Goal: Transaction & Acquisition: Subscribe to service/newsletter

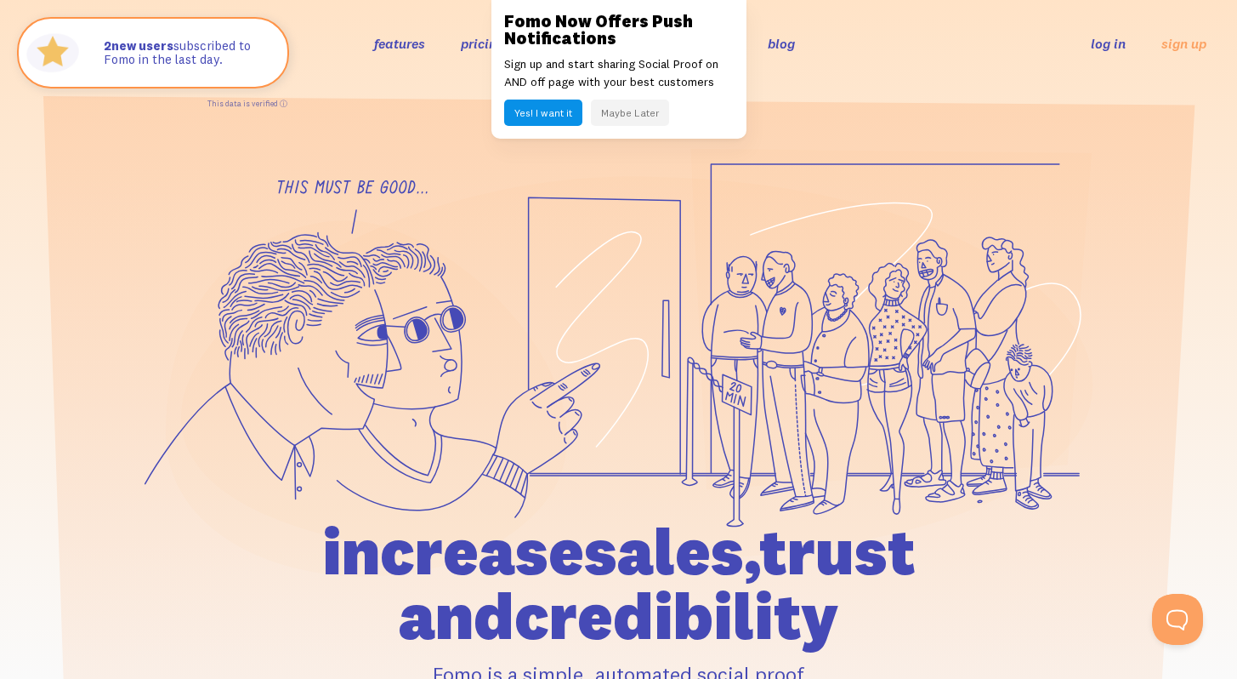
click at [492, 47] on div "Fomo Now Offers Push Notifications Sign up and start sharing Social Proof on AN…" at bounding box center [619, 69] width 255 height 139
click at [526, 112] on button "Yes! I want it" at bounding box center [543, 113] width 78 height 26
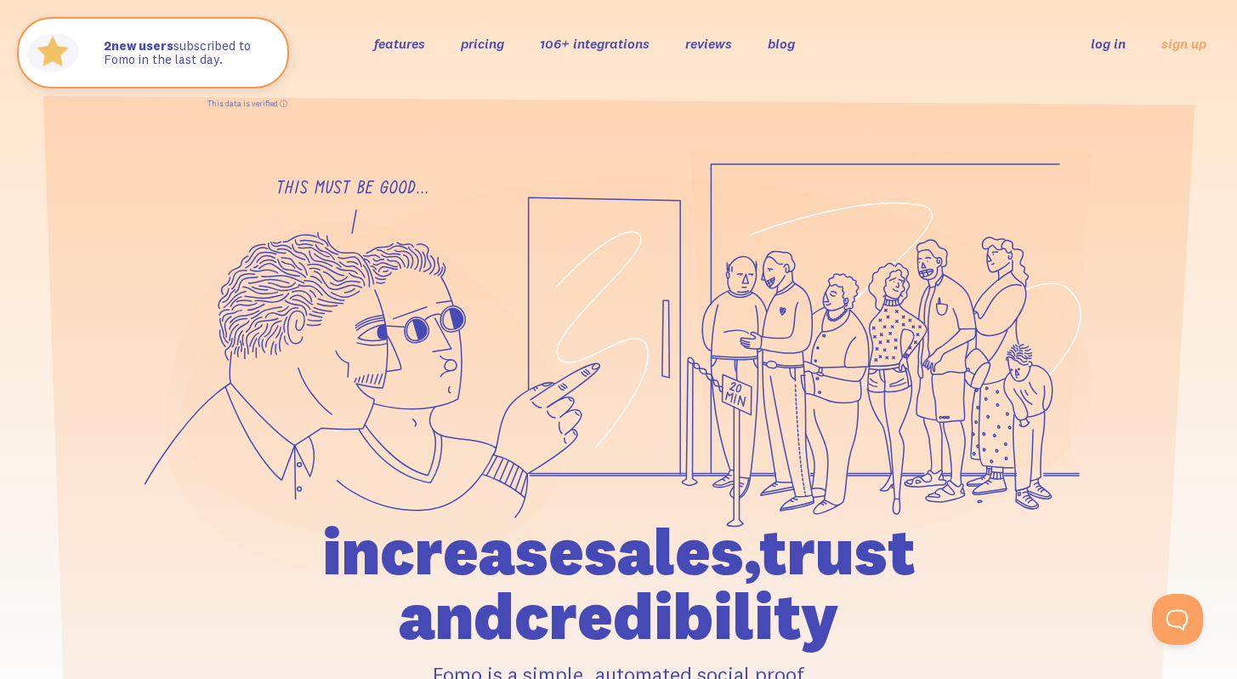
click at [475, 48] on link "pricing" at bounding box center [482, 43] width 43 height 17
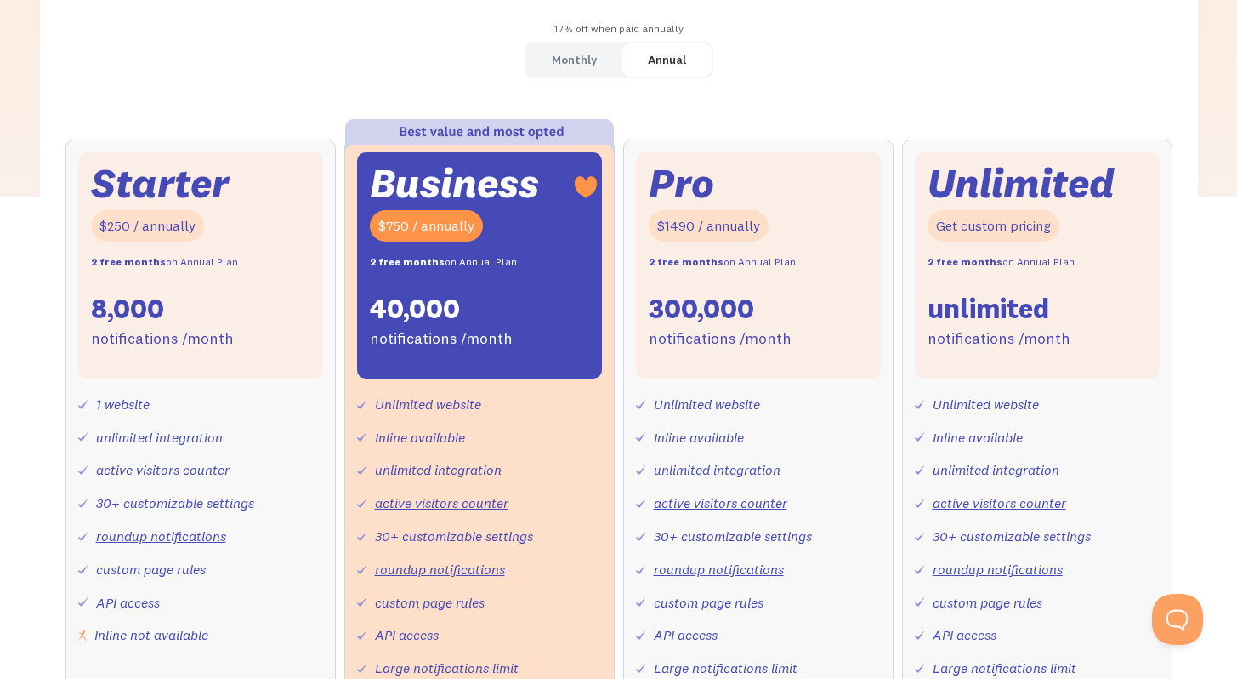
scroll to position [558, 0]
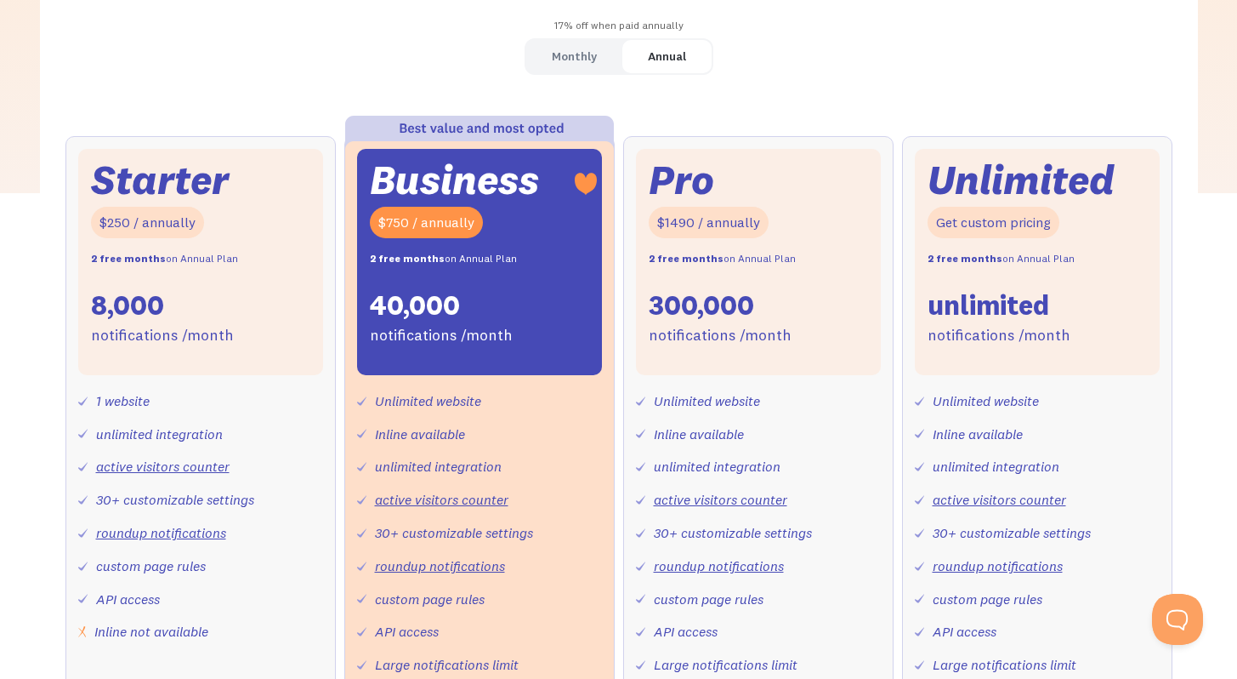
click at [336, 384] on div "Starter $250 / annually 2 free months on Annual Plan 8,000 notifications /month…" at bounding box center [618, 478] width 1107 height 685
click at [560, 60] on div "Monthly" at bounding box center [574, 56] width 45 height 25
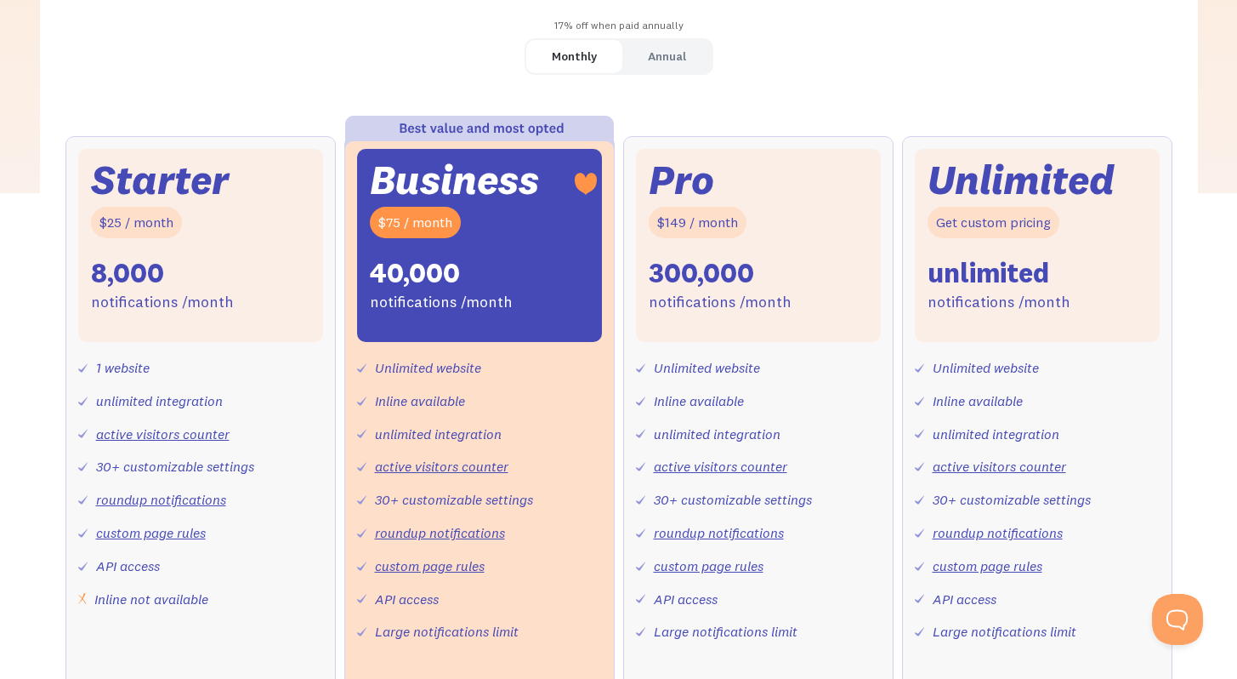
click at [32, 454] on div "I am a brand I am an agency 17% off when paid annually Monthly Annual Starter $…" at bounding box center [618, 355] width 1237 height 866
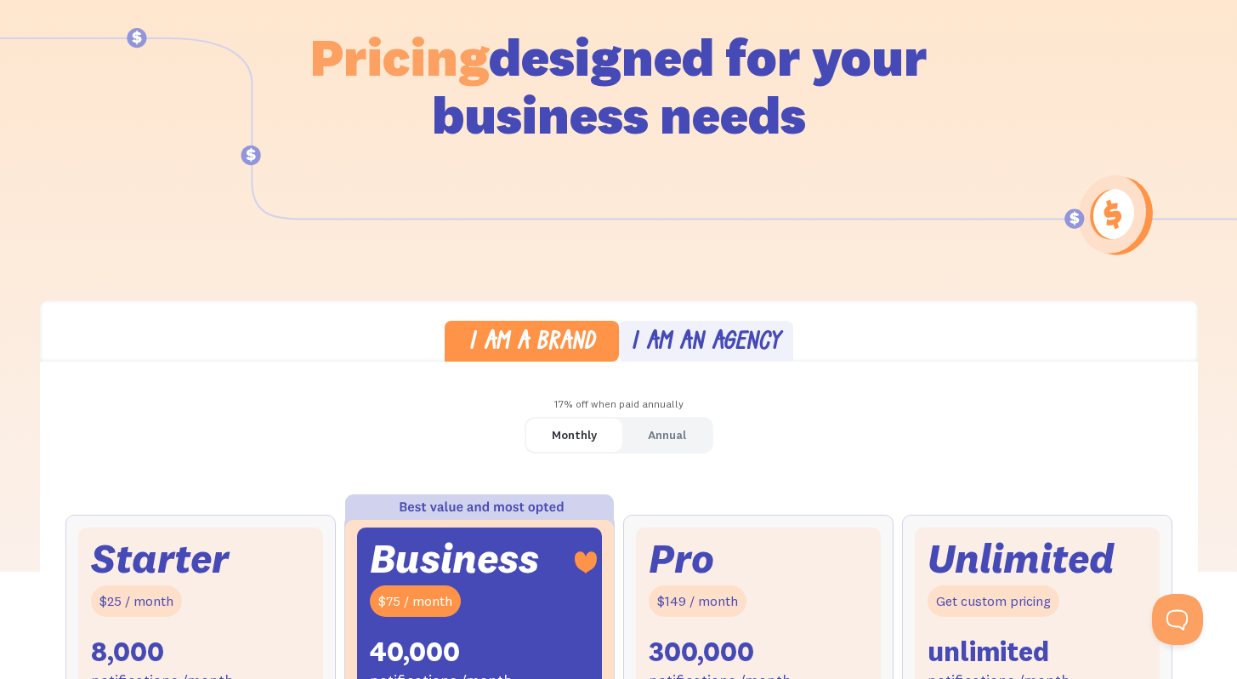
scroll to position [0, 0]
